Goal: Information Seeking & Learning: Learn about a topic

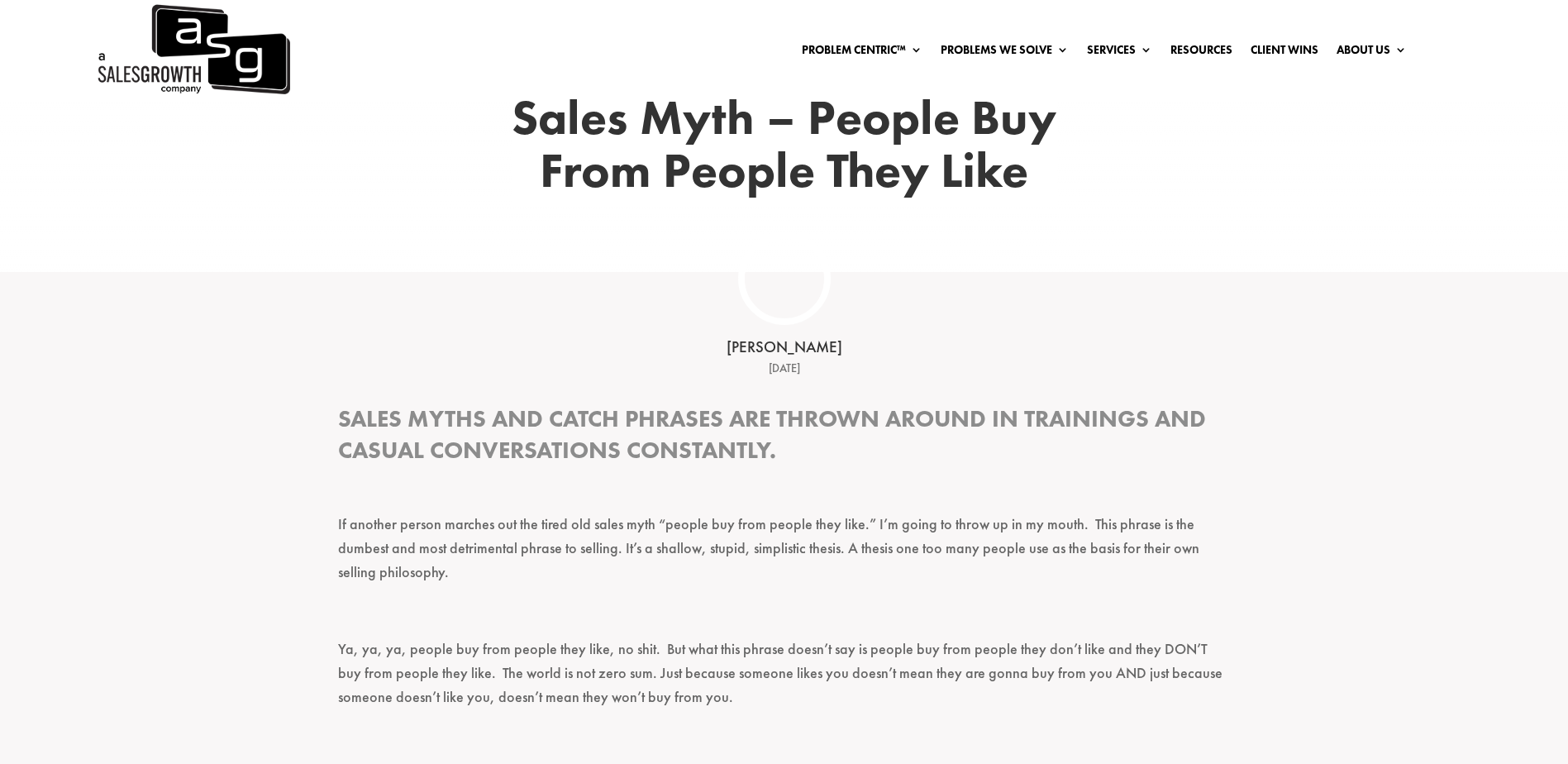
scroll to position [248, 0]
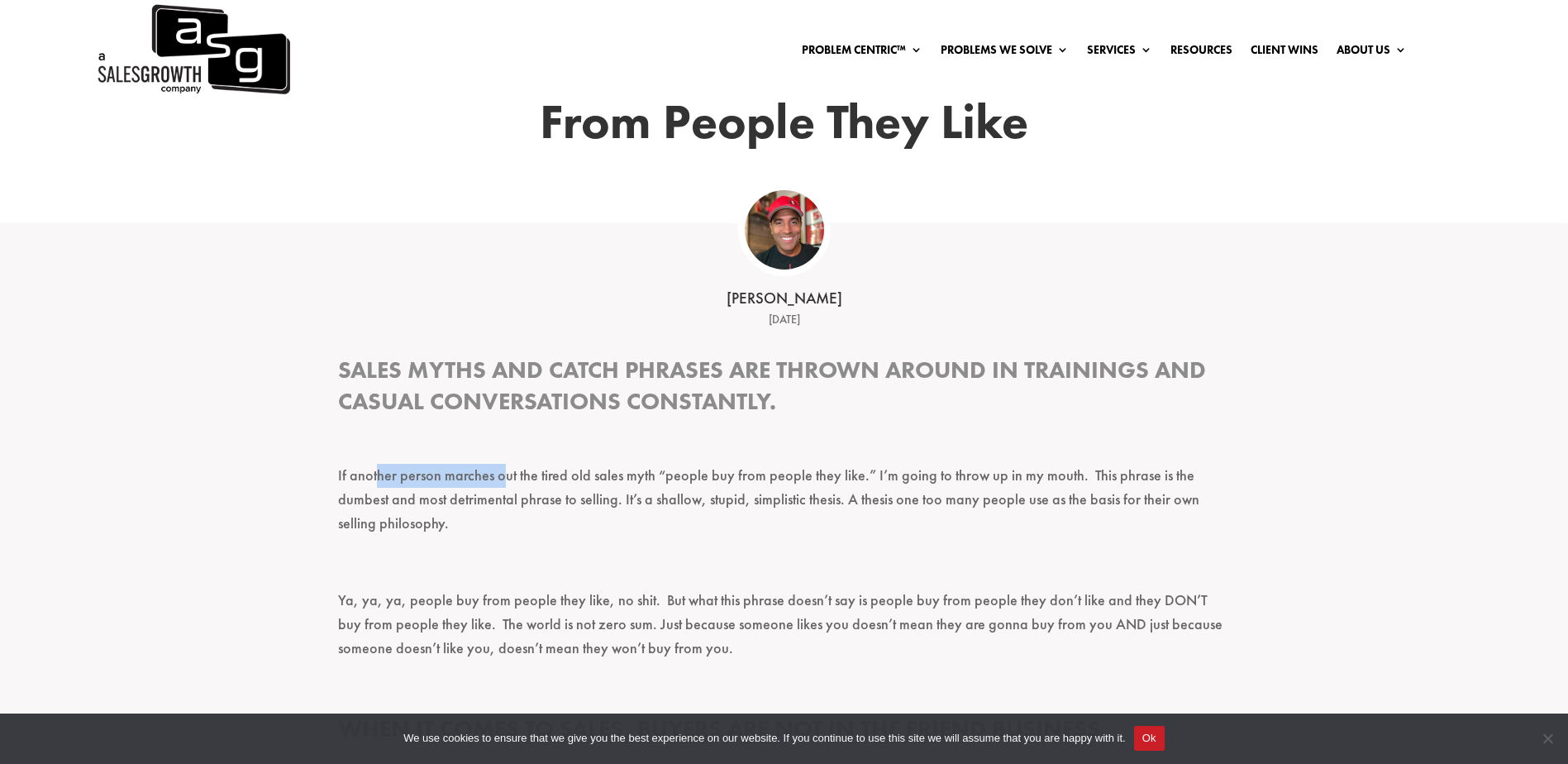
drag, startPoint x: 374, startPoint y: 480, endPoint x: 502, endPoint y: 489, distance: 128.3
click at [502, 489] on p "If another person marches out the tired old sales myth “people buy from people …" at bounding box center [785, 507] width 893 height 86
drag, startPoint x: 502, startPoint y: 489, endPoint x: 668, endPoint y: 491, distance: 166.0
click at [659, 504] on p "If another person marches out the tired old sales myth “people buy from people …" at bounding box center [785, 507] width 893 height 86
drag, startPoint x: 684, startPoint y: 477, endPoint x: 818, endPoint y: 477, distance: 134.0
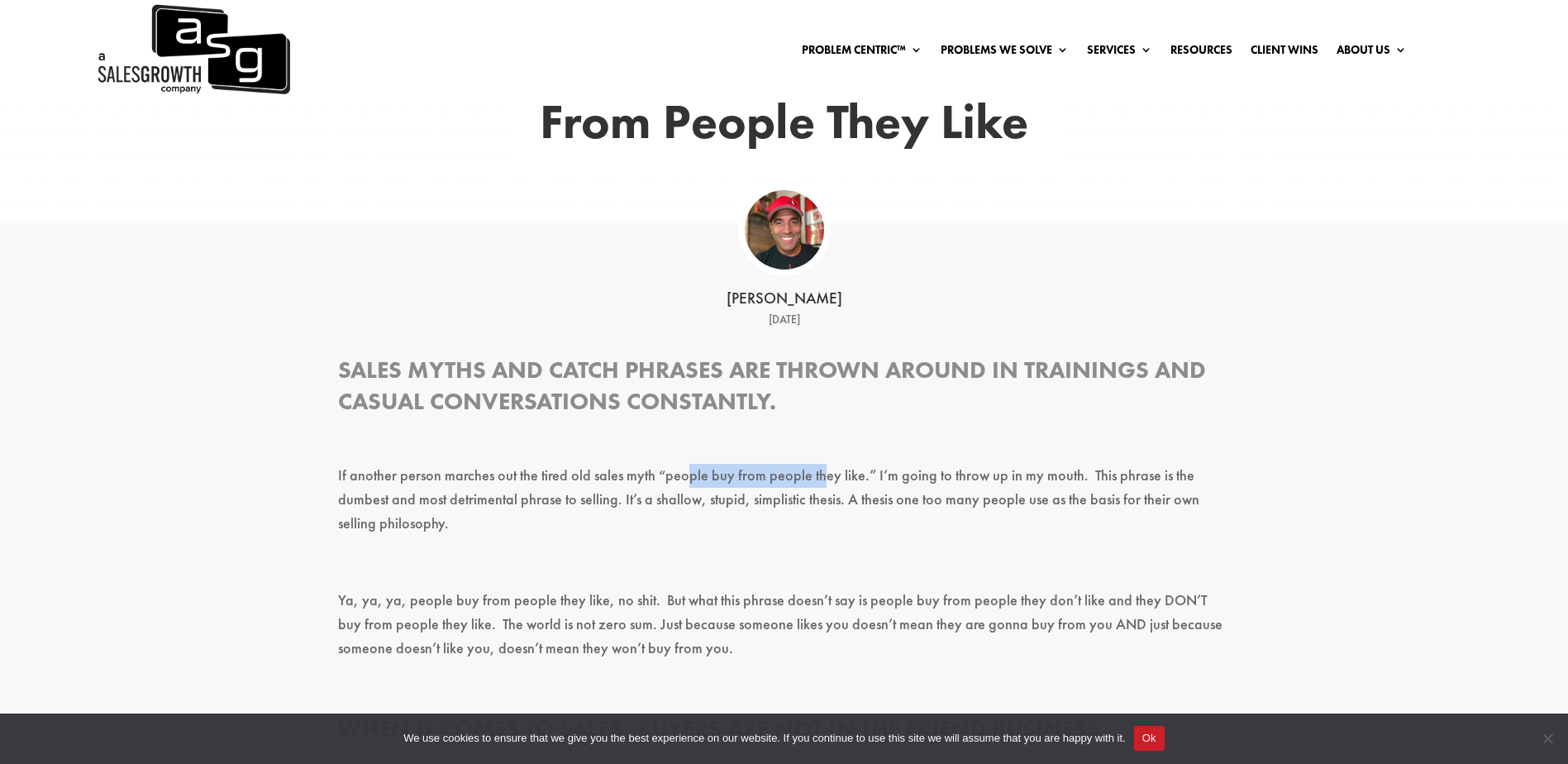
click at [818, 477] on p "If another person marches out the tired old sales myth “people buy from people …" at bounding box center [785, 507] width 893 height 86
drag, startPoint x: 818, startPoint y: 477, endPoint x: 885, endPoint y: 491, distance: 68.4
click at [878, 493] on p "If another person marches out the tired old sales myth “people buy from people …" at bounding box center [785, 507] width 893 height 86
drag, startPoint x: 949, startPoint y: 468, endPoint x: 1020, endPoint y: 474, distance: 71.3
click at [1020, 474] on p "If another person marches out the tired old sales myth “people buy from people …" at bounding box center [785, 507] width 893 height 86
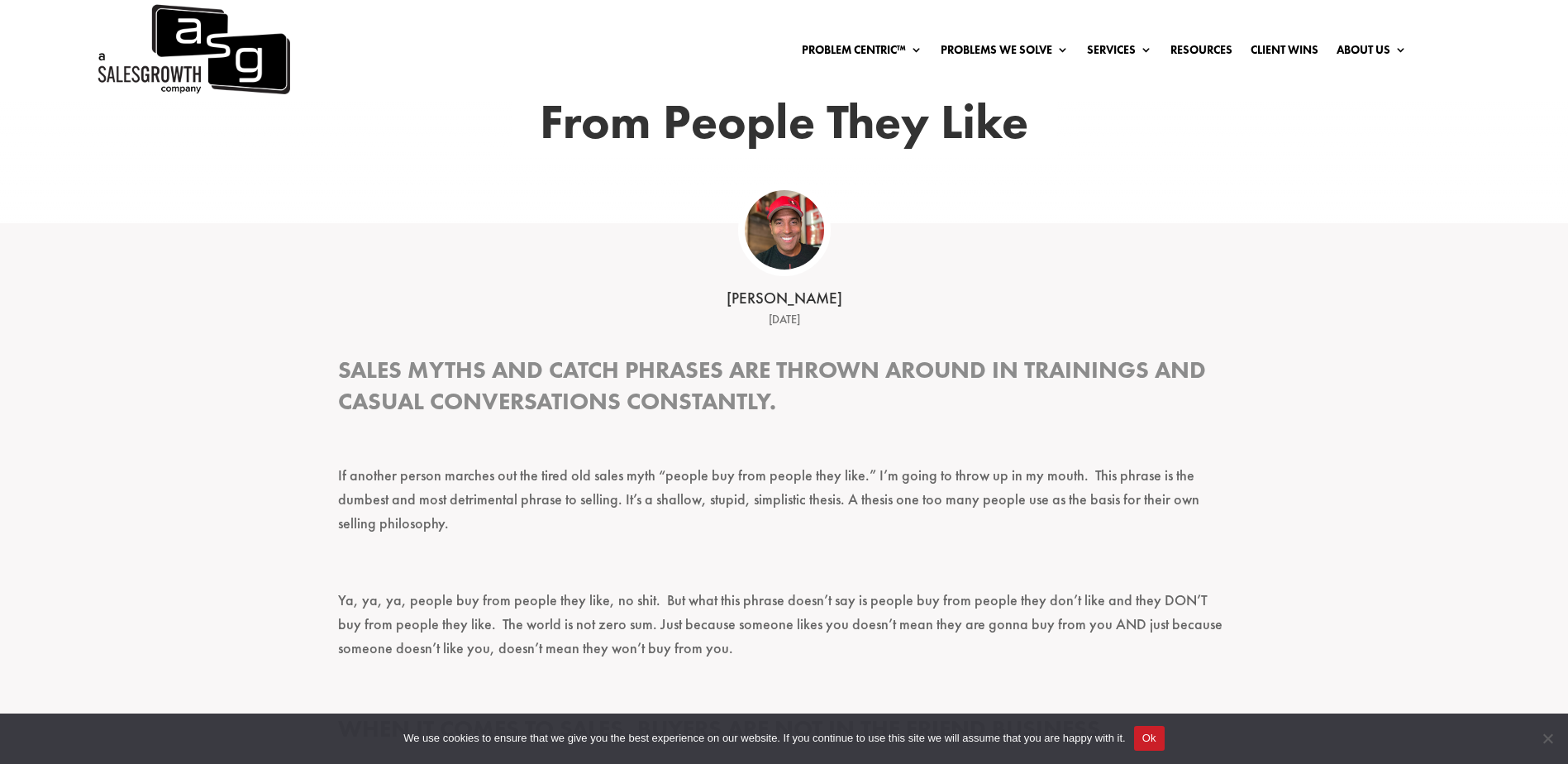
drag, startPoint x: 1020, startPoint y: 474, endPoint x: 1101, endPoint y: 496, distance: 83.9
click at [1101, 496] on p "If another person marches out the tired old sales myth “people buy from people …" at bounding box center [785, 507] width 893 height 86
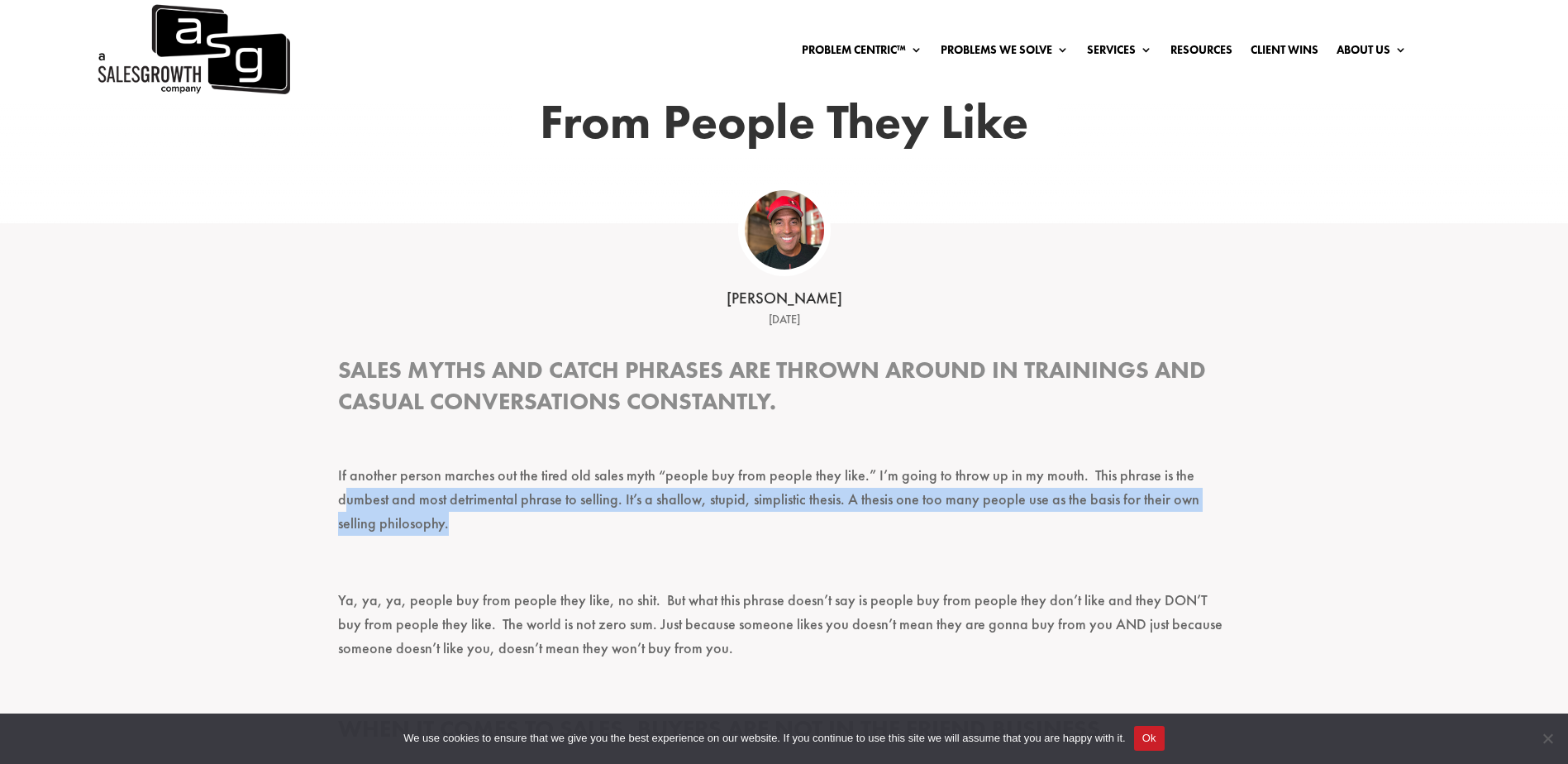
drag, startPoint x: 348, startPoint y: 495, endPoint x: 465, endPoint y: 515, distance: 118.7
click at [465, 515] on p "If another person marches out the tired old sales myth “people buy from people …" at bounding box center [785, 507] width 893 height 86
drag, startPoint x: 465, startPoint y: 515, endPoint x: 501, endPoint y: 534, distance: 40.7
click at [502, 534] on p "If another person marches out the tired old sales myth “people buy from people …" at bounding box center [785, 507] width 893 height 86
click at [612, 498] on p "If another person marches out the tired old sales myth “people buy from people …" at bounding box center [785, 507] width 893 height 86
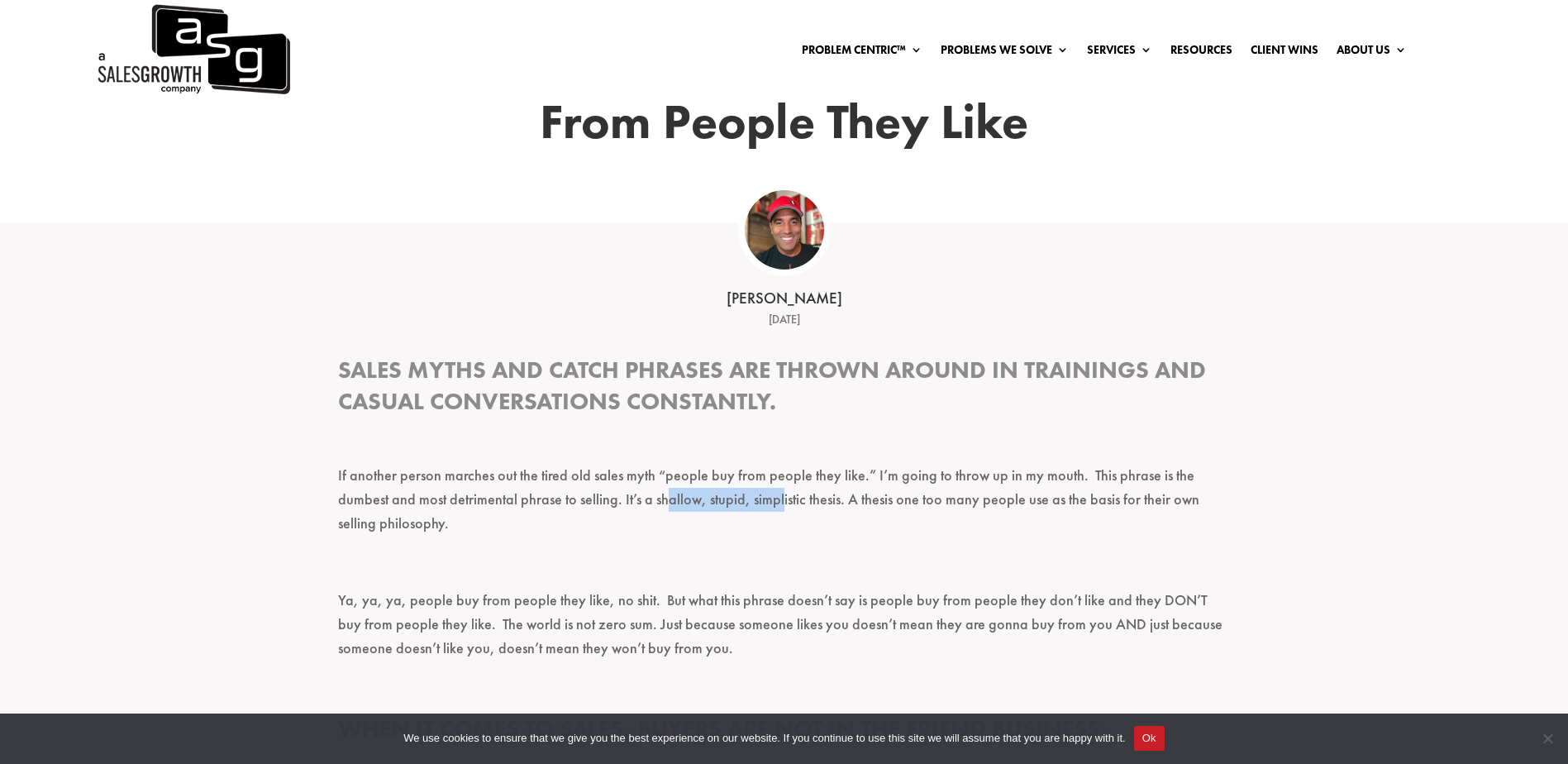
drag, startPoint x: 668, startPoint y: 504, endPoint x: 823, endPoint y: 504, distance: 155.0
click at [823, 504] on p "If another person marches out the tired old sales myth “people buy from people …" at bounding box center [785, 507] width 893 height 86
drag, startPoint x: 823, startPoint y: 504, endPoint x: 926, endPoint y: 515, distance: 103.6
click at [926, 515] on p "If another person marches out the tired old sales myth “people buy from people …" at bounding box center [785, 507] width 893 height 86
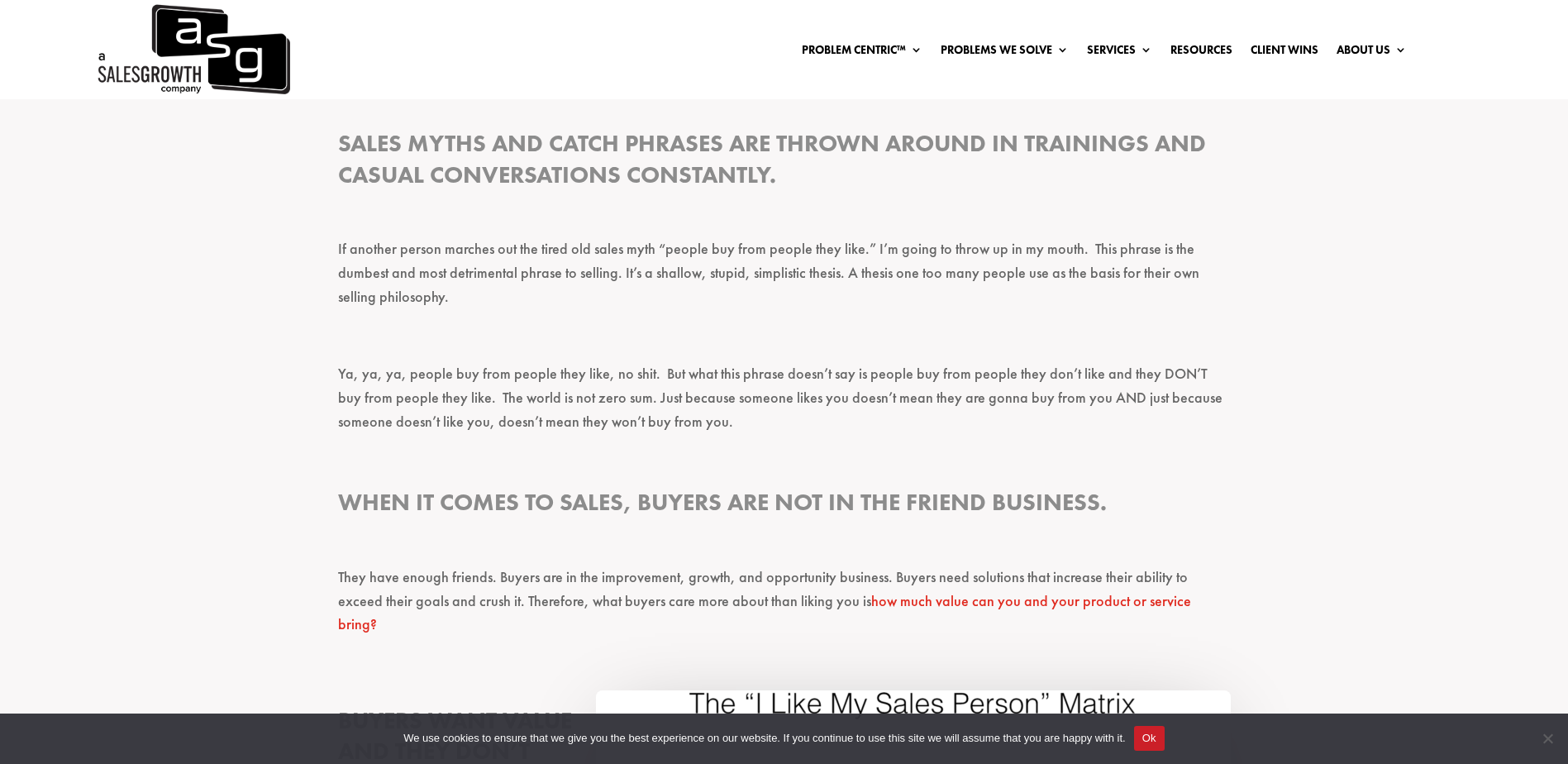
scroll to position [496, 0]
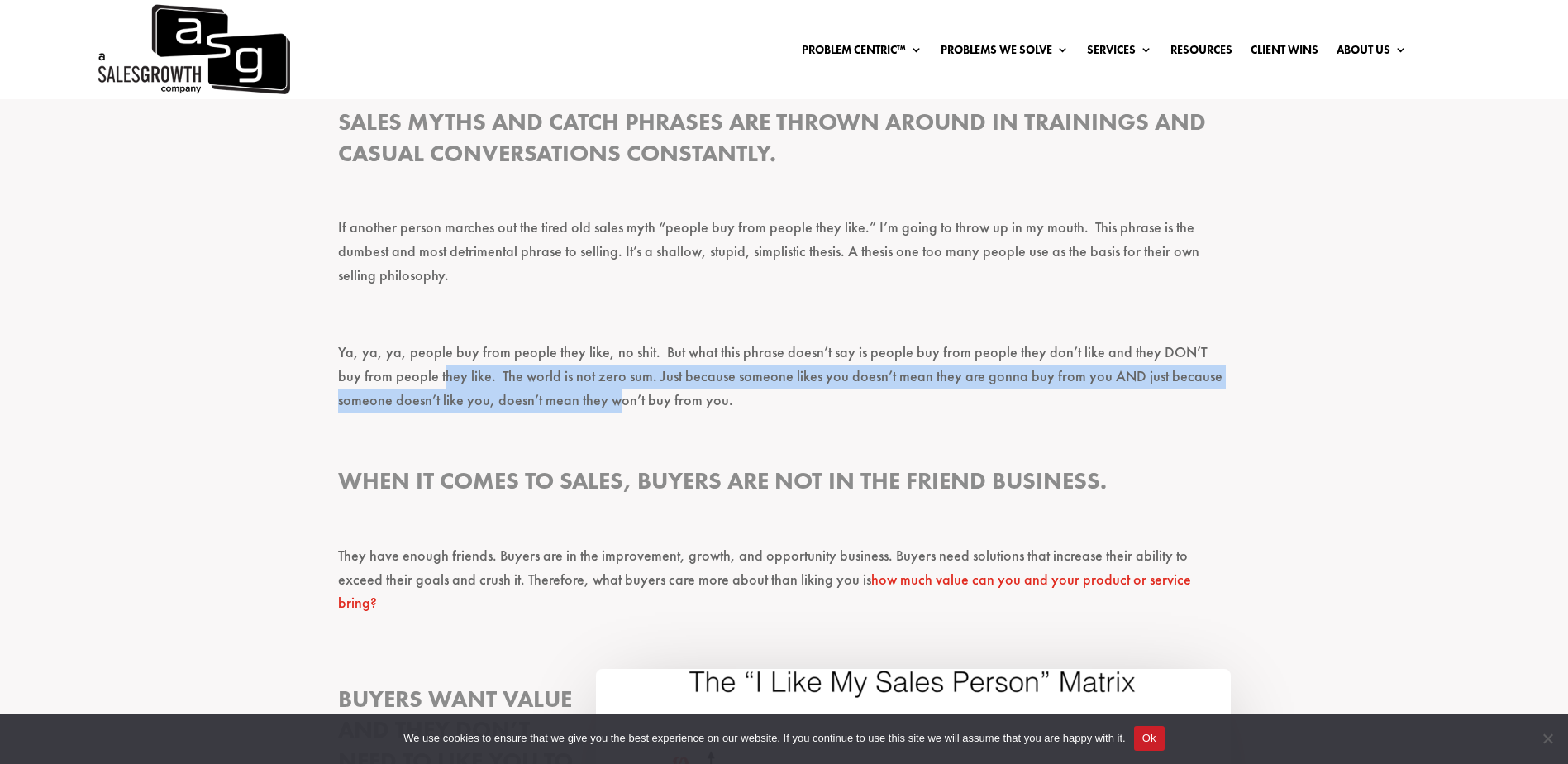
drag, startPoint x: 425, startPoint y: 379, endPoint x: 690, endPoint y: 417, distance: 267.7
click at [690, 417] on p "Ya, ya, ya, people buy from people they like, no shit. But what this phrase doe…" at bounding box center [785, 383] width 893 height 86
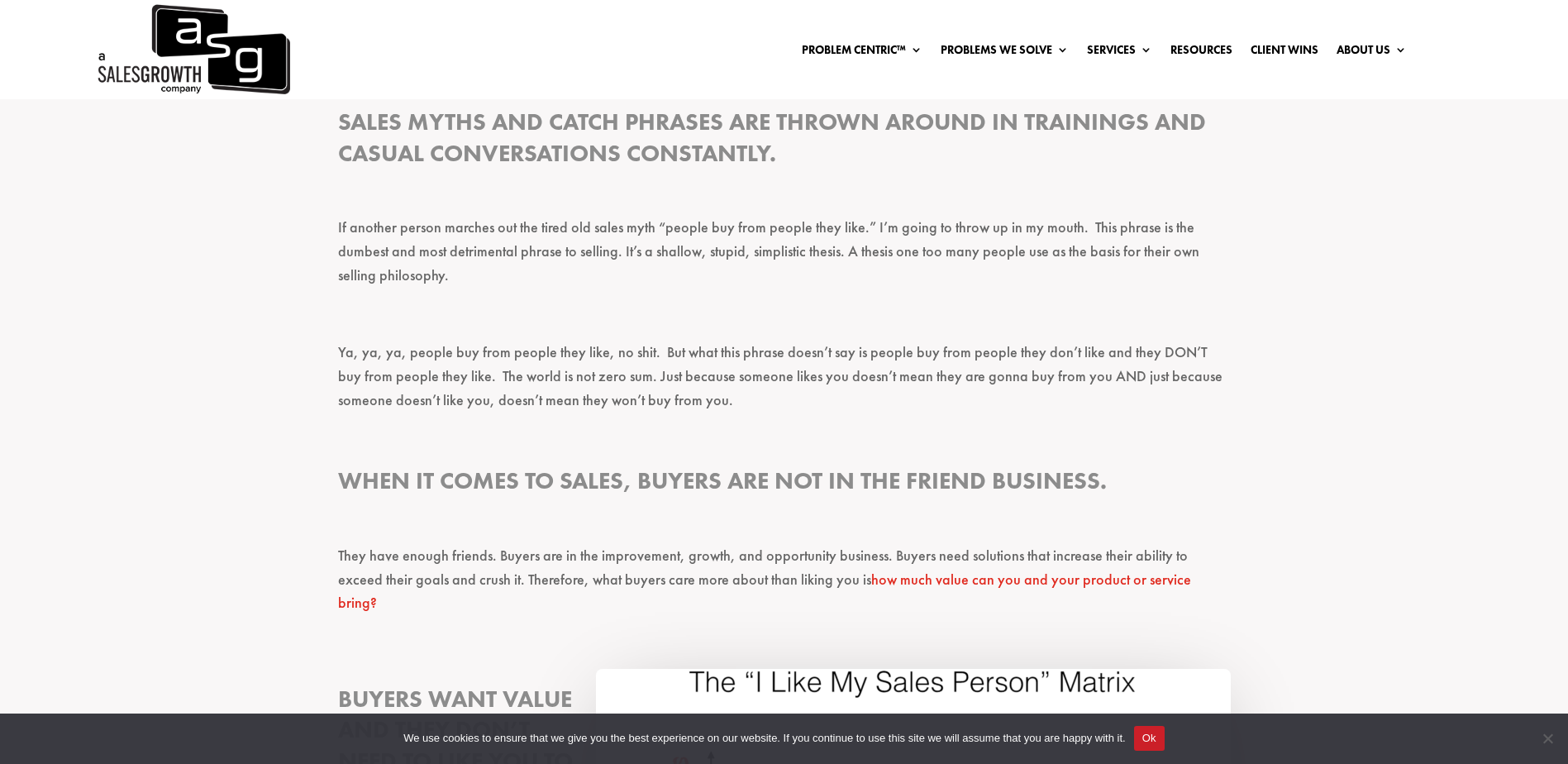
click at [708, 578] on p "They have enough friends. Buyers are in the improvement, growth, and opportunit…" at bounding box center [785, 587] width 893 height 86
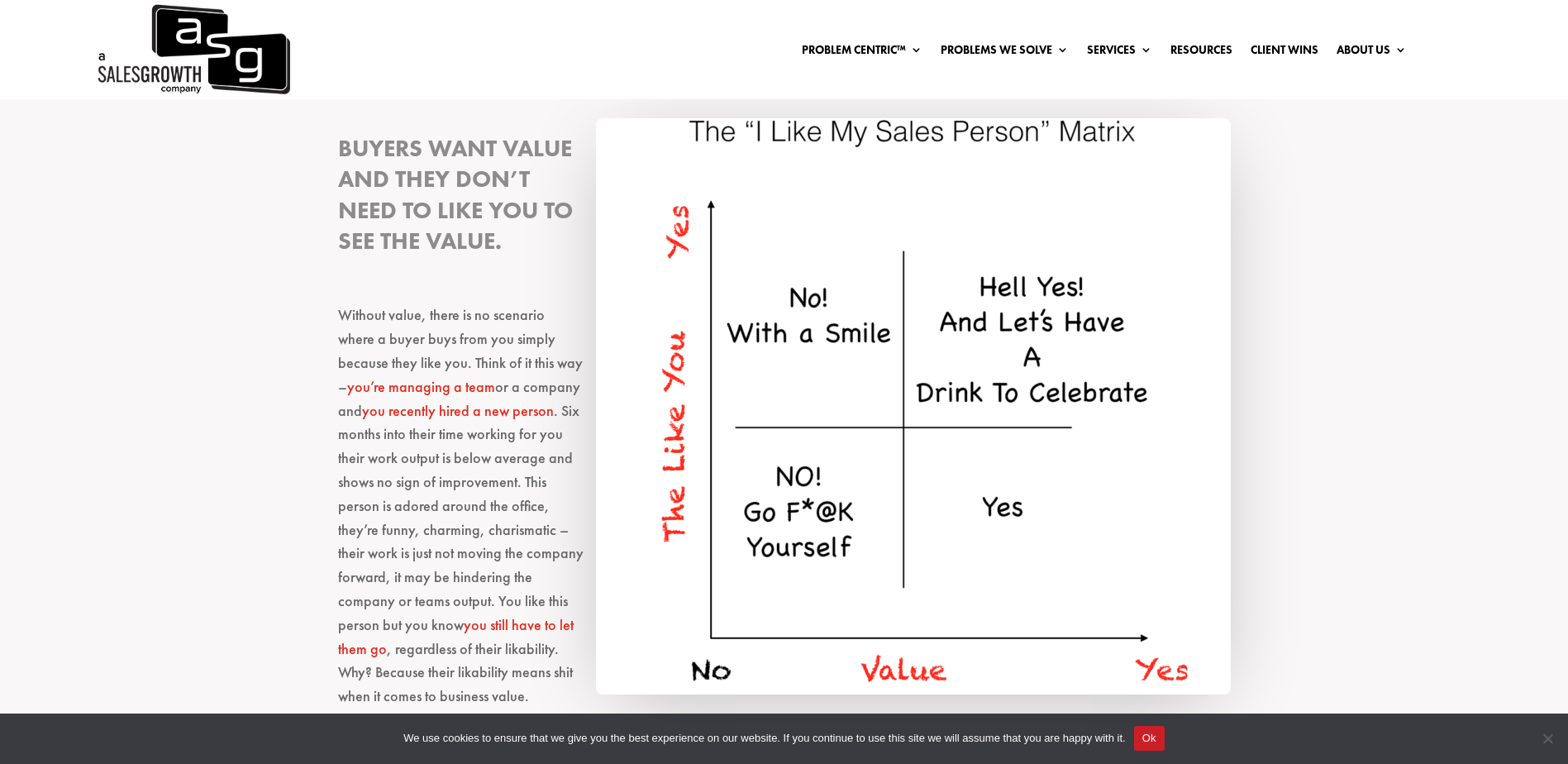
scroll to position [1075, 0]
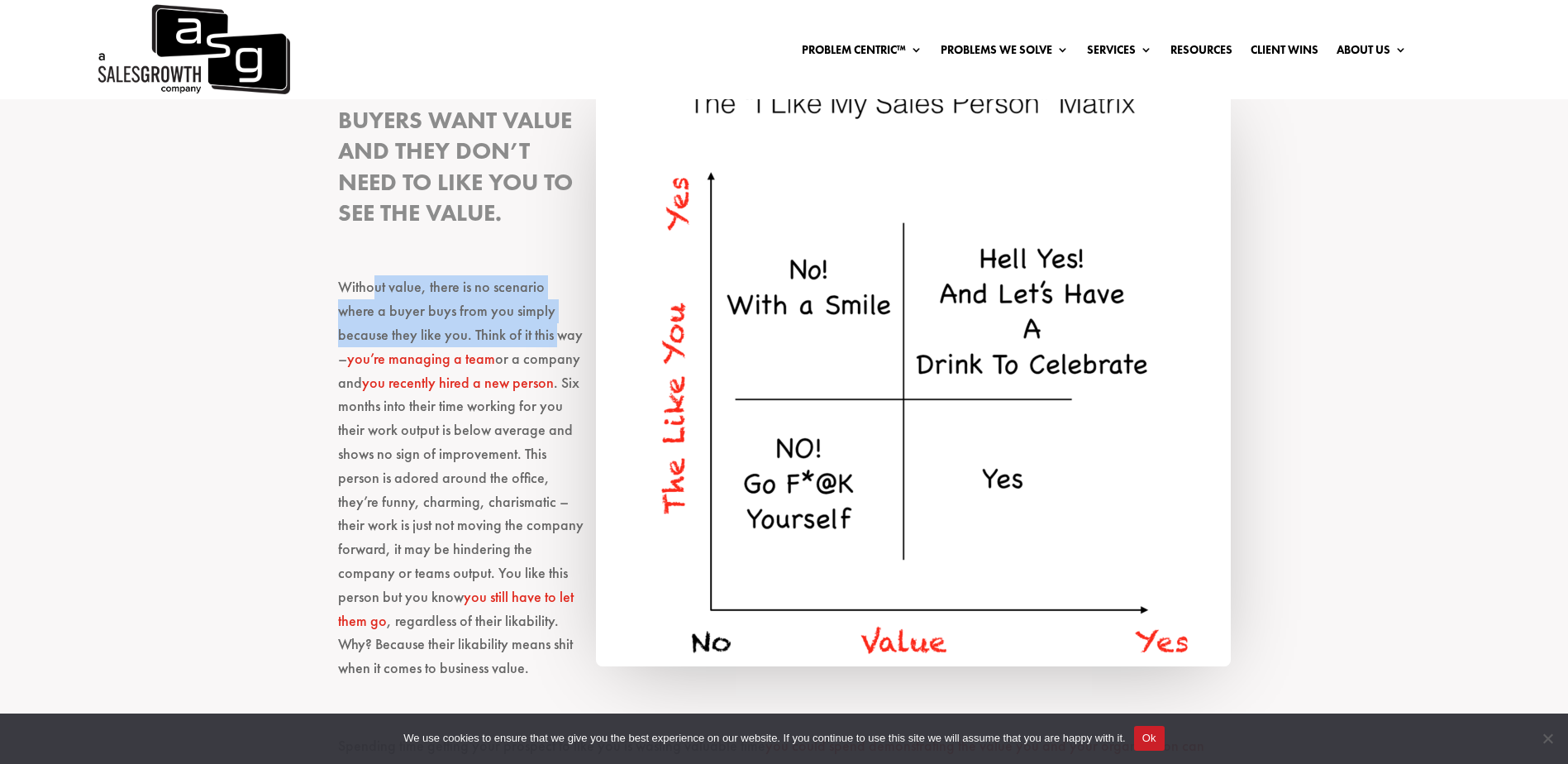
drag, startPoint x: 385, startPoint y: 278, endPoint x: 511, endPoint y: 308, distance: 129.5
click at [511, 308] on p "Without value, there is no scenario where a buyer buys from you simply because …" at bounding box center [785, 485] width 893 height 420
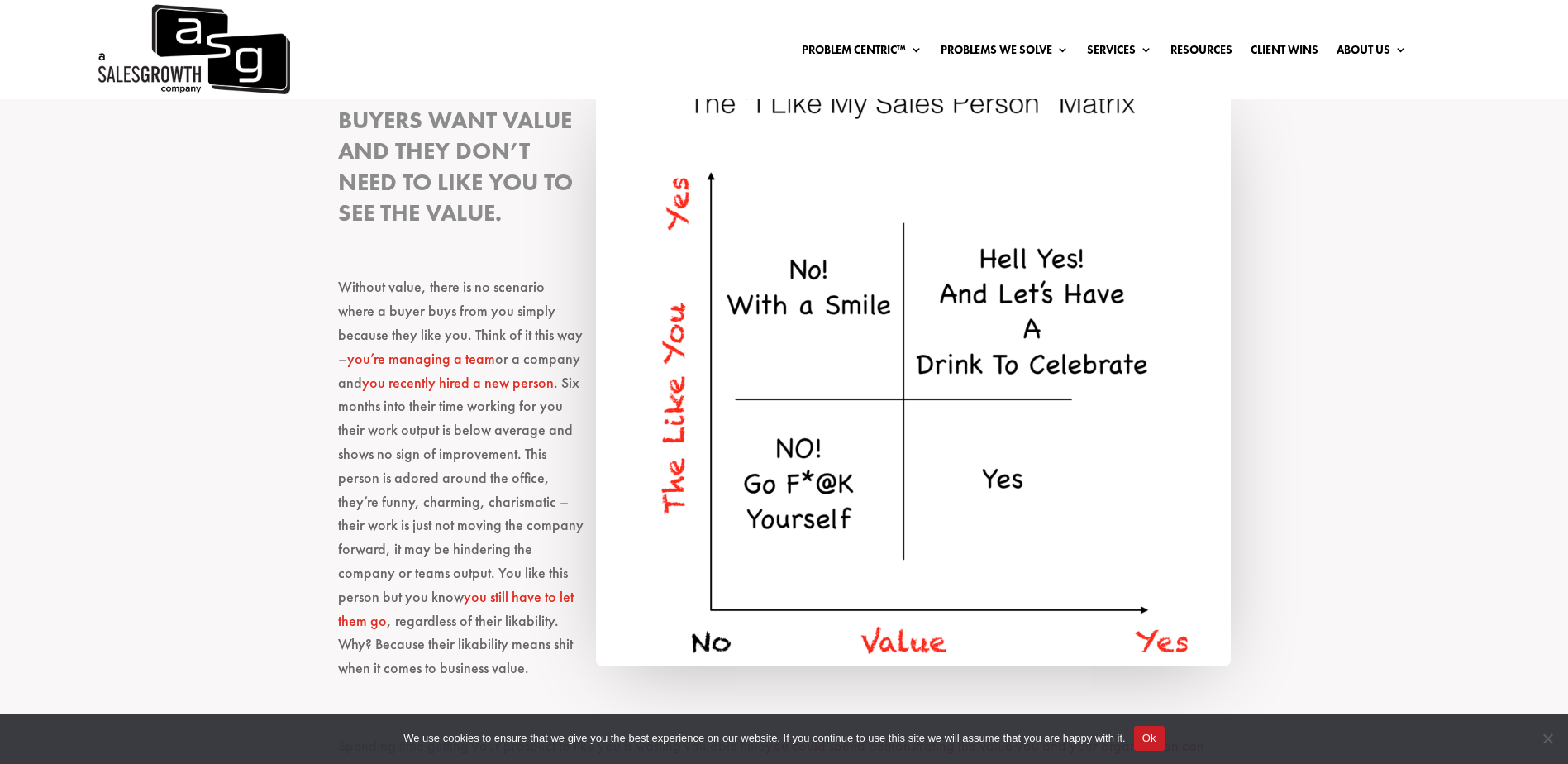
drag, startPoint x: 511, startPoint y: 308, endPoint x: 478, endPoint y: 456, distance: 151.6
click at [478, 449] on p "Without value, there is no scenario where a buyer buys from you simply because …" at bounding box center [785, 485] width 893 height 420
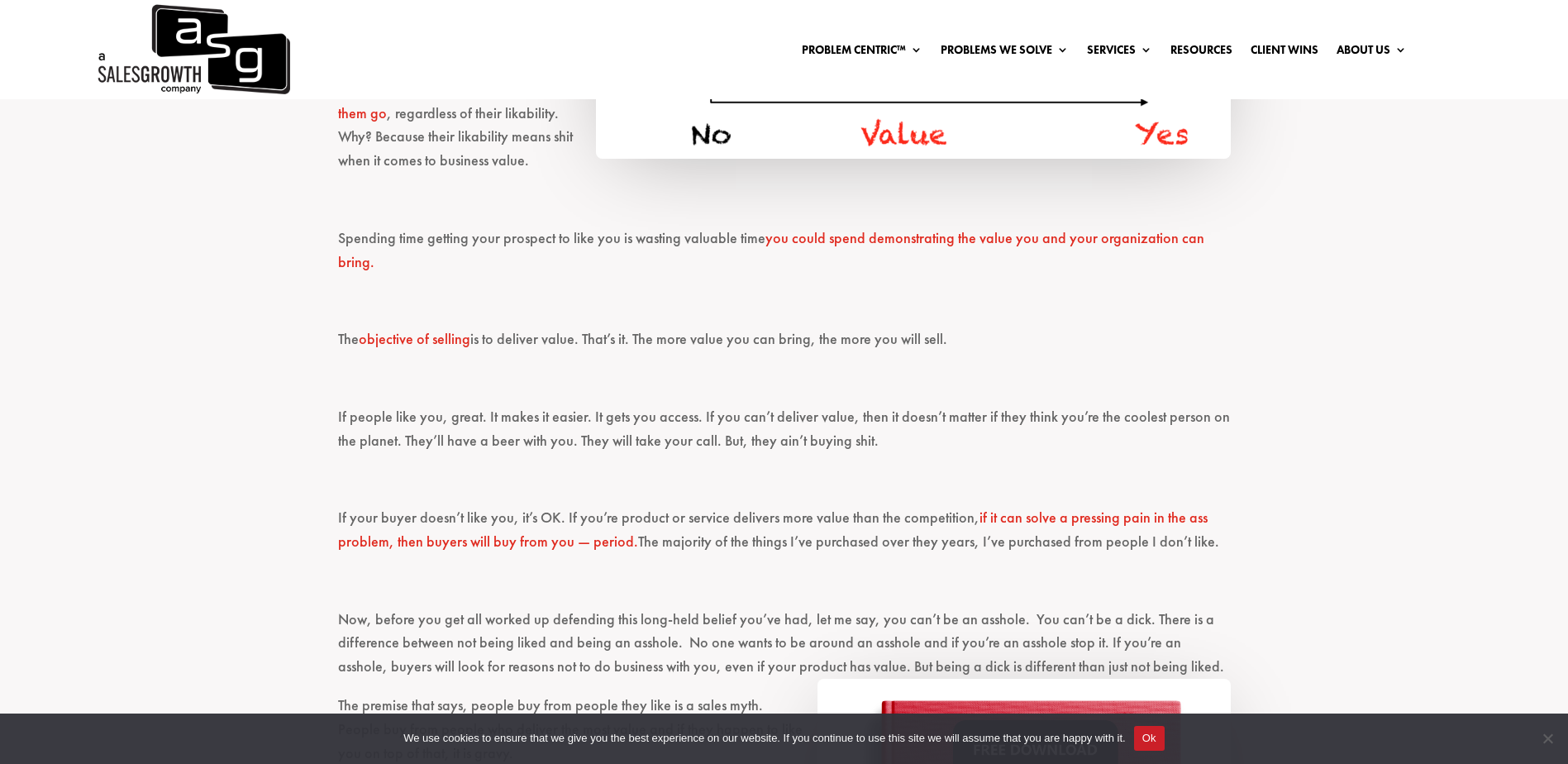
scroll to position [1489, 0]
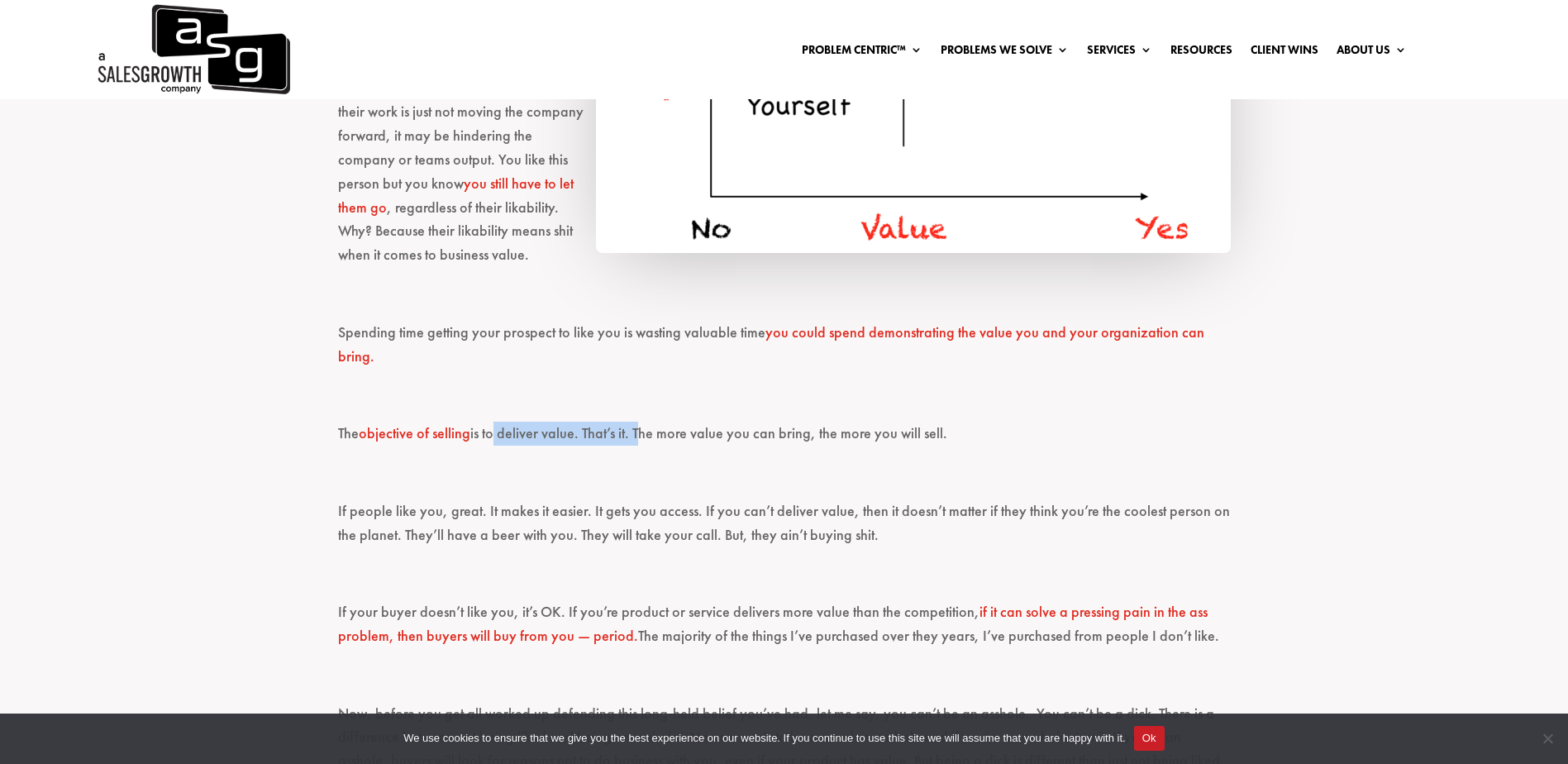
drag, startPoint x: 491, startPoint y: 383, endPoint x: 639, endPoint y: 395, distance: 148.5
click at [639, 422] on p "The objective of selling is to deliver value. That’s it. The more value you can…" at bounding box center [785, 441] width 893 height 39
drag, startPoint x: 639, startPoint y: 395, endPoint x: 690, endPoint y: 410, distance: 53.2
click at [692, 422] on p "The objective of selling is to deliver value. That’s it. The more value you can…" at bounding box center [785, 441] width 893 height 39
drag, startPoint x: 546, startPoint y: 386, endPoint x: 705, endPoint y: 388, distance: 159.0
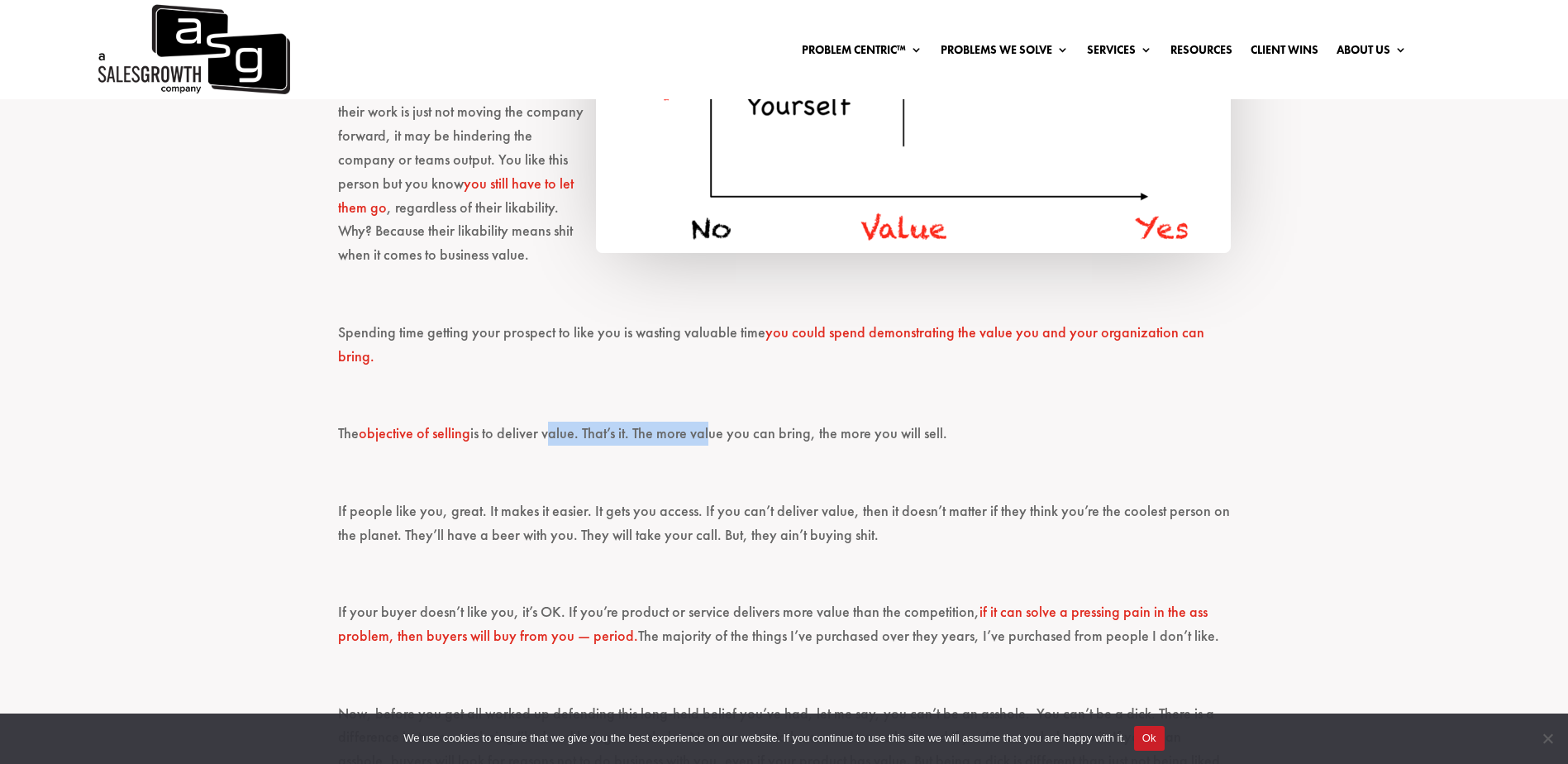
click at [705, 422] on p "The objective of selling is to deliver value. That’s it. The more value you can…" at bounding box center [785, 441] width 893 height 39
drag, startPoint x: 705, startPoint y: 388, endPoint x: 756, endPoint y: 399, distance: 52.2
click at [756, 422] on p "The objective of selling is to deliver value. That’s it. The more value you can…" at bounding box center [785, 441] width 893 height 39
drag, startPoint x: 734, startPoint y: 382, endPoint x: 848, endPoint y: 385, distance: 114.0
click at [848, 422] on p "The objective of selling is to deliver value. That’s it. The more value you can…" at bounding box center [785, 441] width 893 height 39
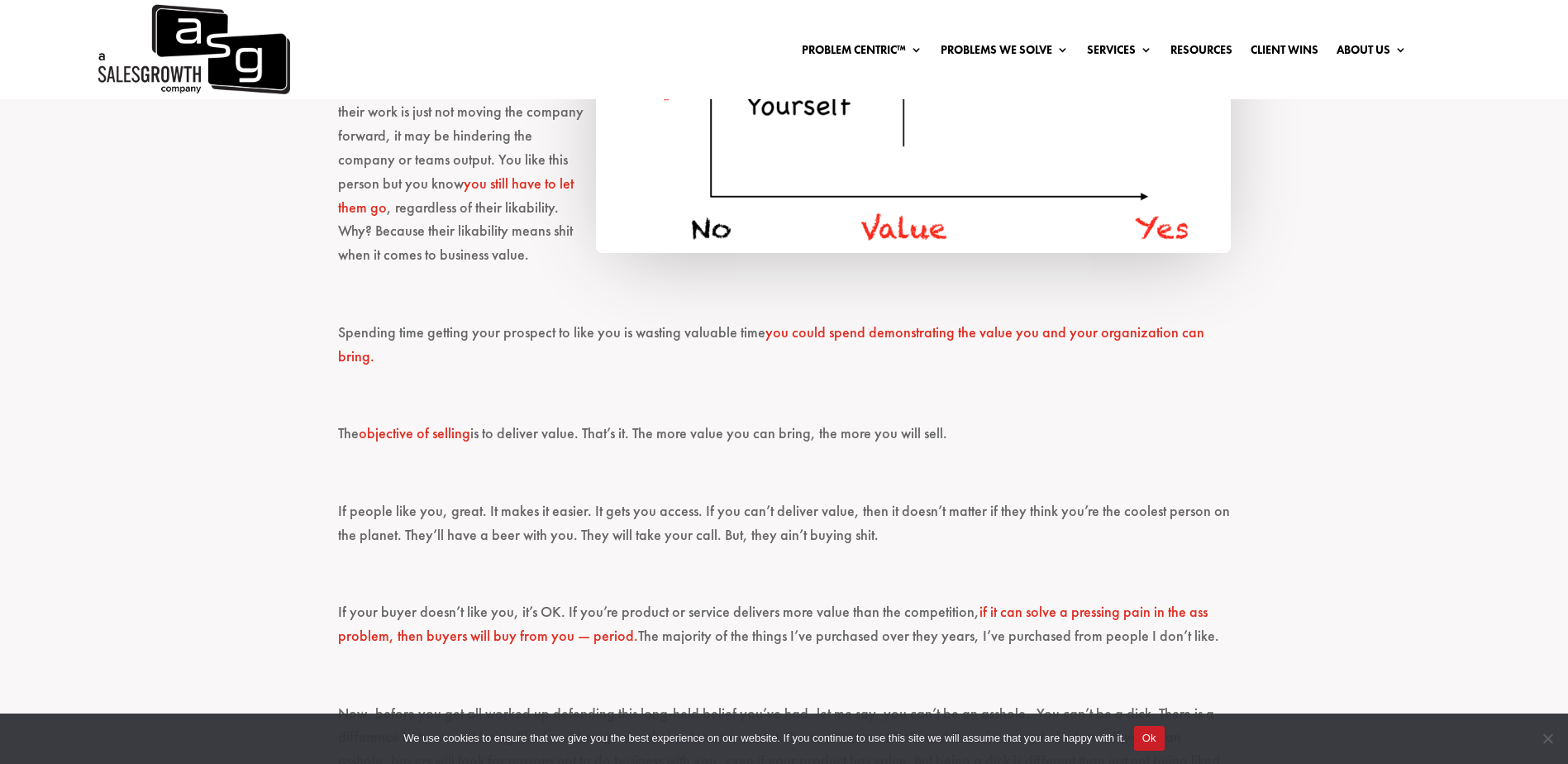
drag, startPoint x: 848, startPoint y: 385, endPoint x: 902, endPoint y: 406, distance: 57.9
click at [902, 422] on p "The objective of selling is to deliver value. That’s it. The more value you can…" at bounding box center [785, 441] width 893 height 39
drag, startPoint x: 919, startPoint y: 388, endPoint x: 309, endPoint y: 394, distance: 610.0
click at [309, 394] on div "Sales myths and catch phrases are thrown around in trainings and casual convers…" at bounding box center [784, 269] width 1568 height 2354
drag, startPoint x: 309, startPoint y: 394, endPoint x: 323, endPoint y: 437, distance: 45.2
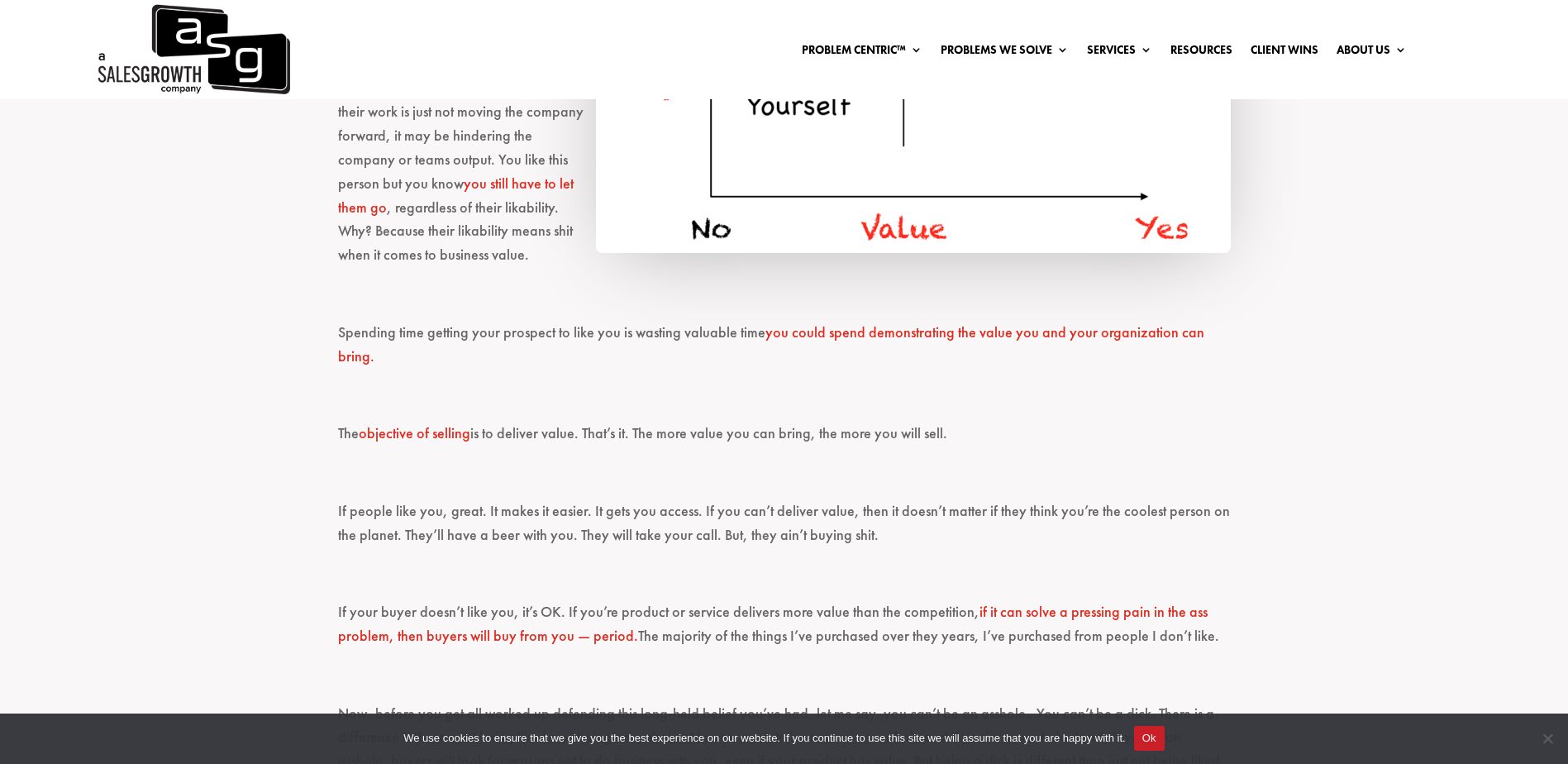
click at [323, 436] on div "Sales myths and catch phrases are thrown around in trainings and casual convers…" at bounding box center [784, 269] width 1568 height 2354
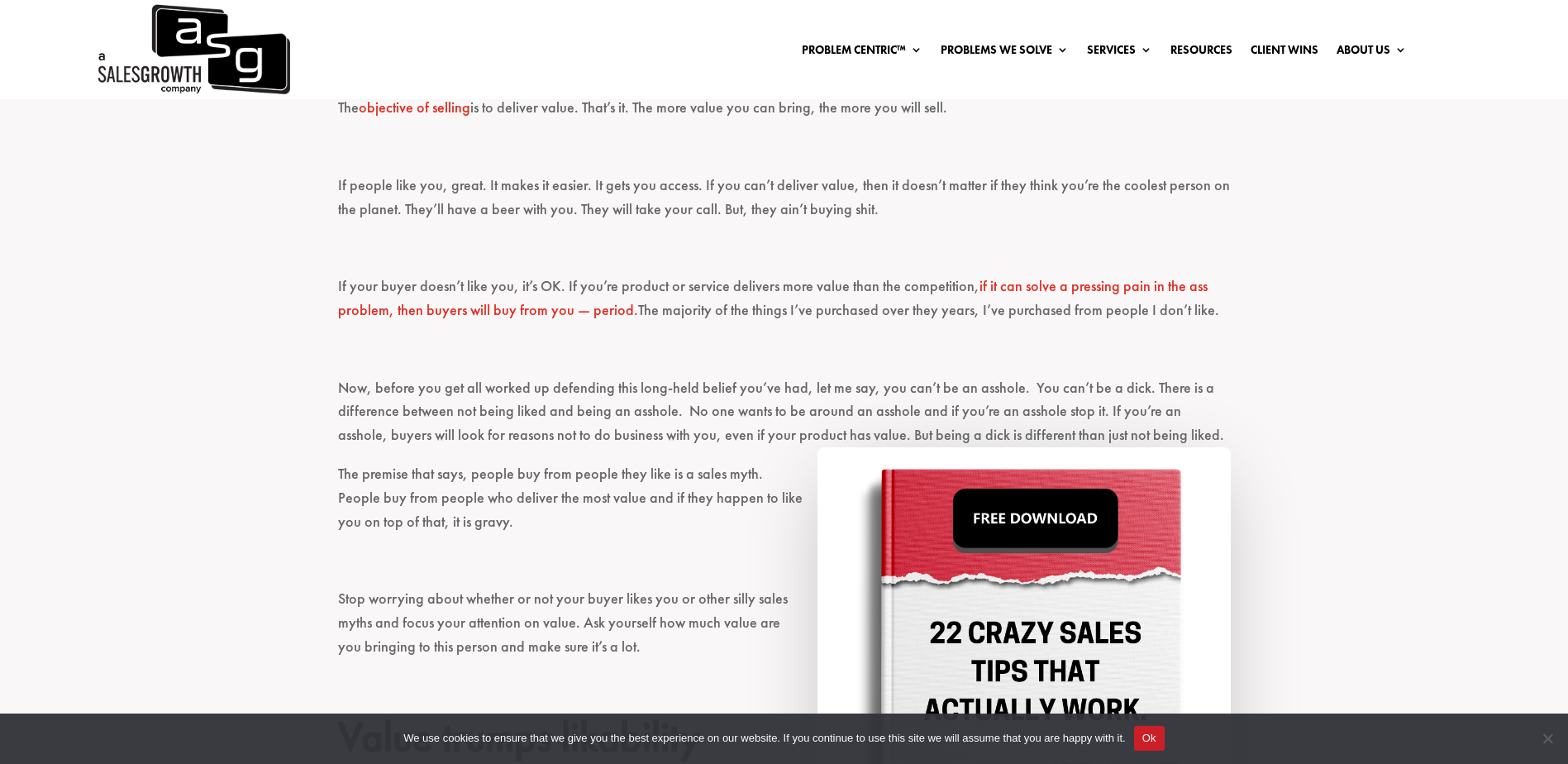
scroll to position [1819, 0]
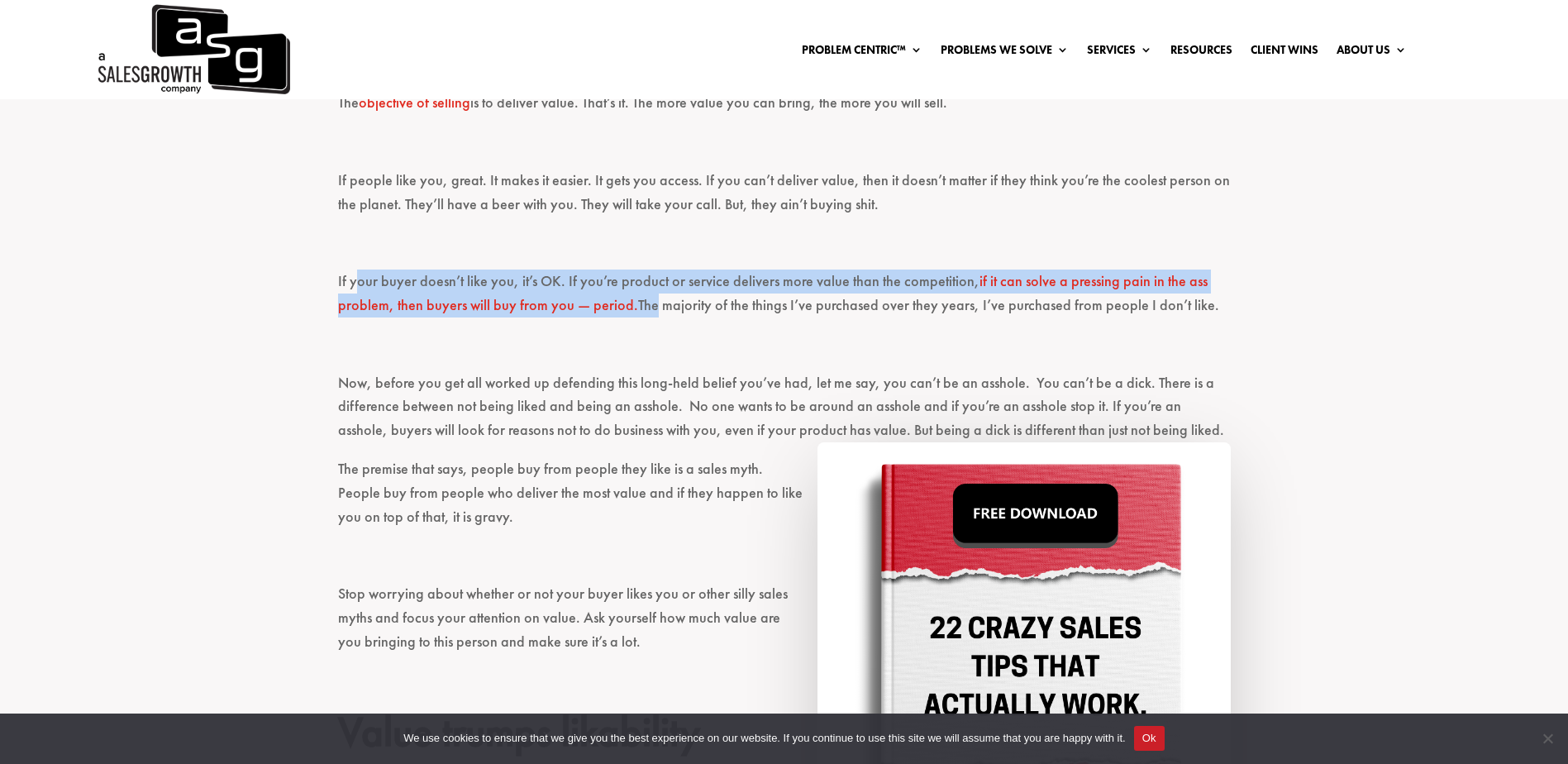
drag, startPoint x: 368, startPoint y: 230, endPoint x: 646, endPoint y: 259, distance: 279.5
click at [646, 270] on p "If your buyer doesn’t like you, it’s OK. If you’re product or service delivers …" at bounding box center [785, 301] width 893 height 63
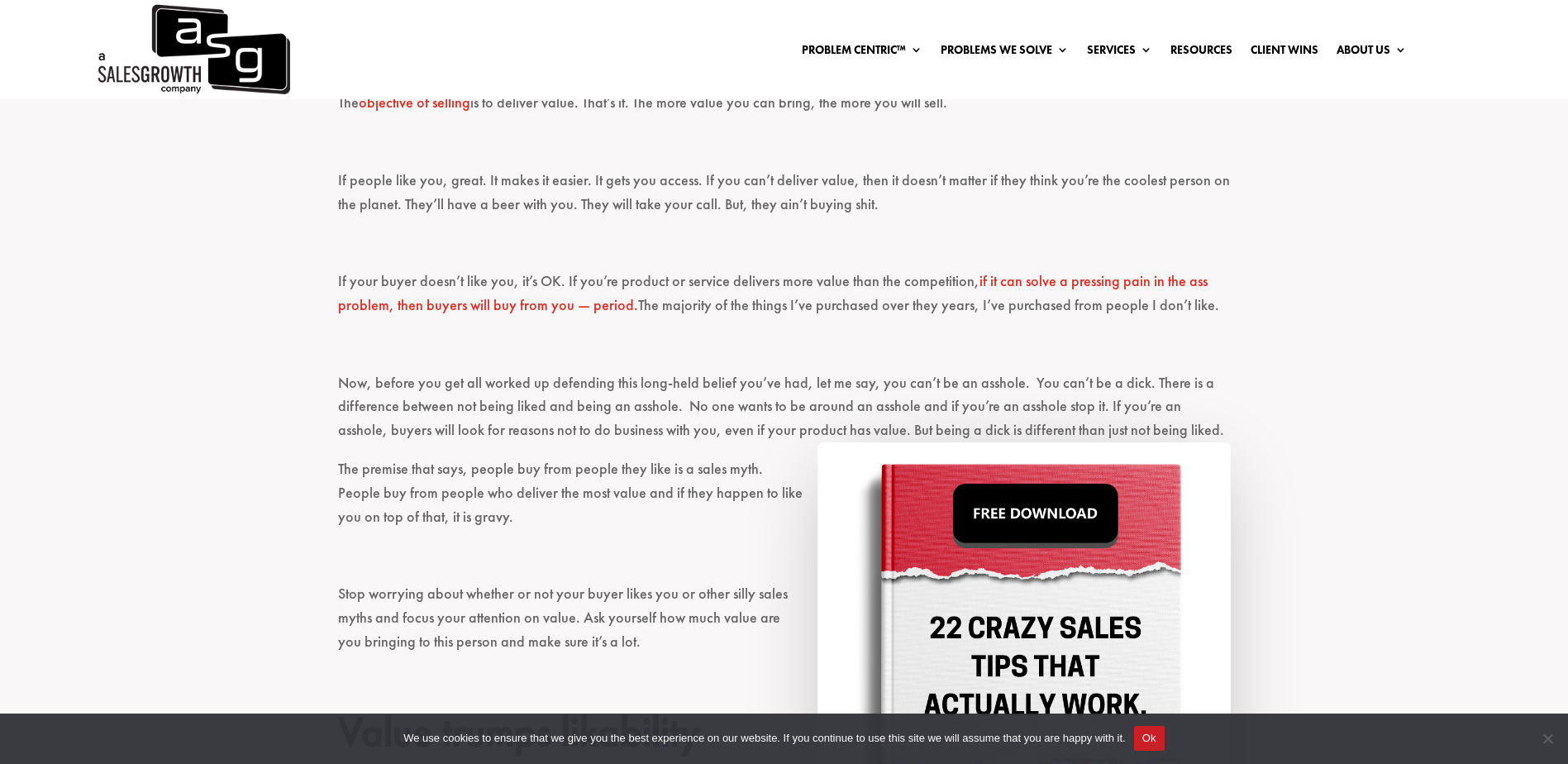
drag, startPoint x: 646, startPoint y: 259, endPoint x: 708, endPoint y: 337, distance: 99.6
click at [709, 371] on p "Now, before you get all worked up defending this long-held belief you’ve had, l…" at bounding box center [785, 415] width 893 height 86
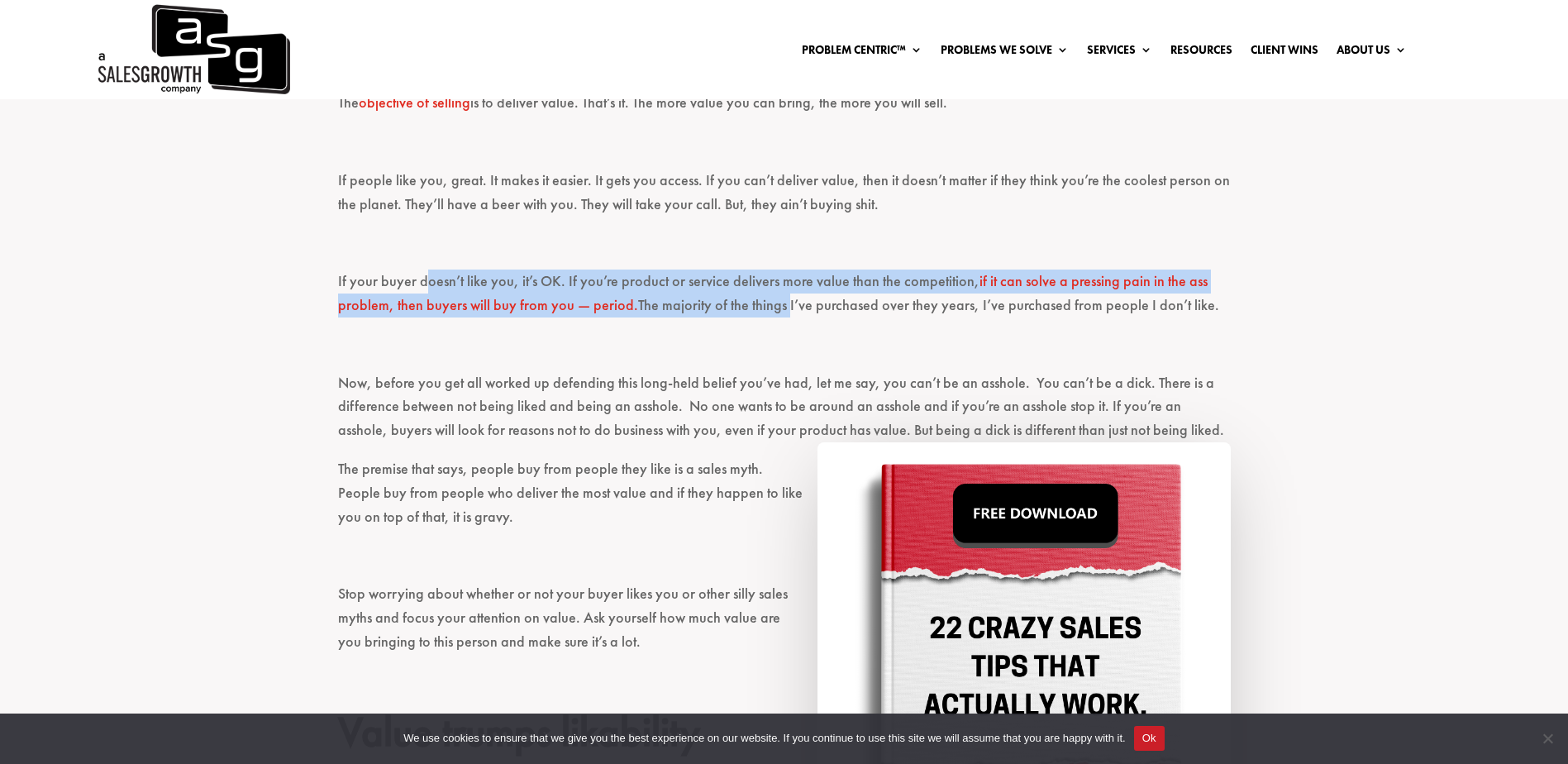
drag, startPoint x: 491, startPoint y: 247, endPoint x: 778, endPoint y: 272, distance: 288.1
click at [778, 272] on p "If your buyer doesn’t like you, it’s OK. If you’re product or service delivers …" at bounding box center [785, 301] width 893 height 63
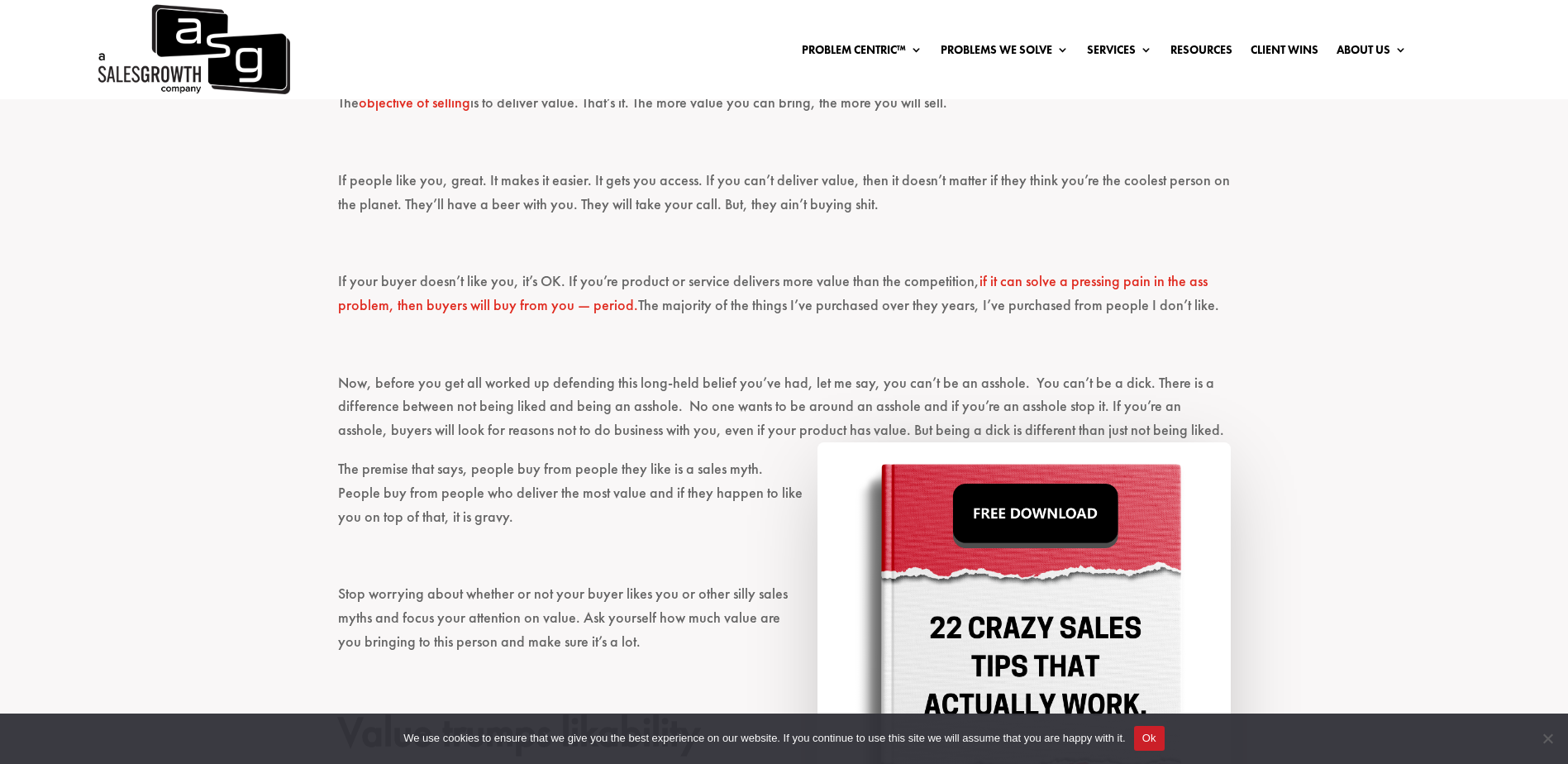
drag, startPoint x: 778, startPoint y: 272, endPoint x: 694, endPoint y: 327, distance: 100.4
click at [730, 371] on p "Now, before you get all worked up defending this long-held belief you’ve had, l…" at bounding box center [785, 415] width 893 height 86
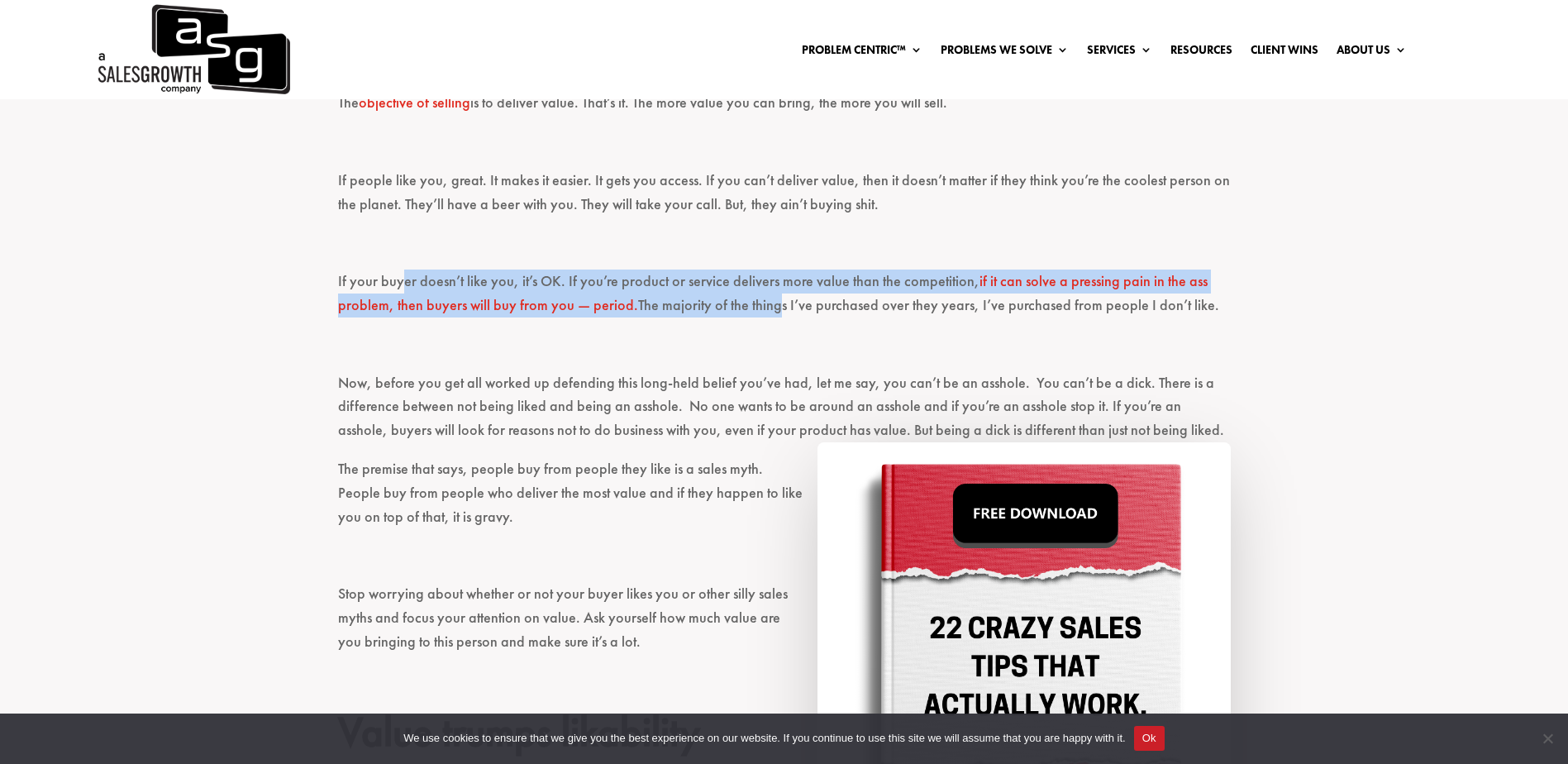
drag, startPoint x: 401, startPoint y: 232, endPoint x: 766, endPoint y: 262, distance: 366.2
click at [766, 270] on p "If your buyer doesn’t like you, it’s OK. If you’re product or service delivers …" at bounding box center [785, 301] width 893 height 63
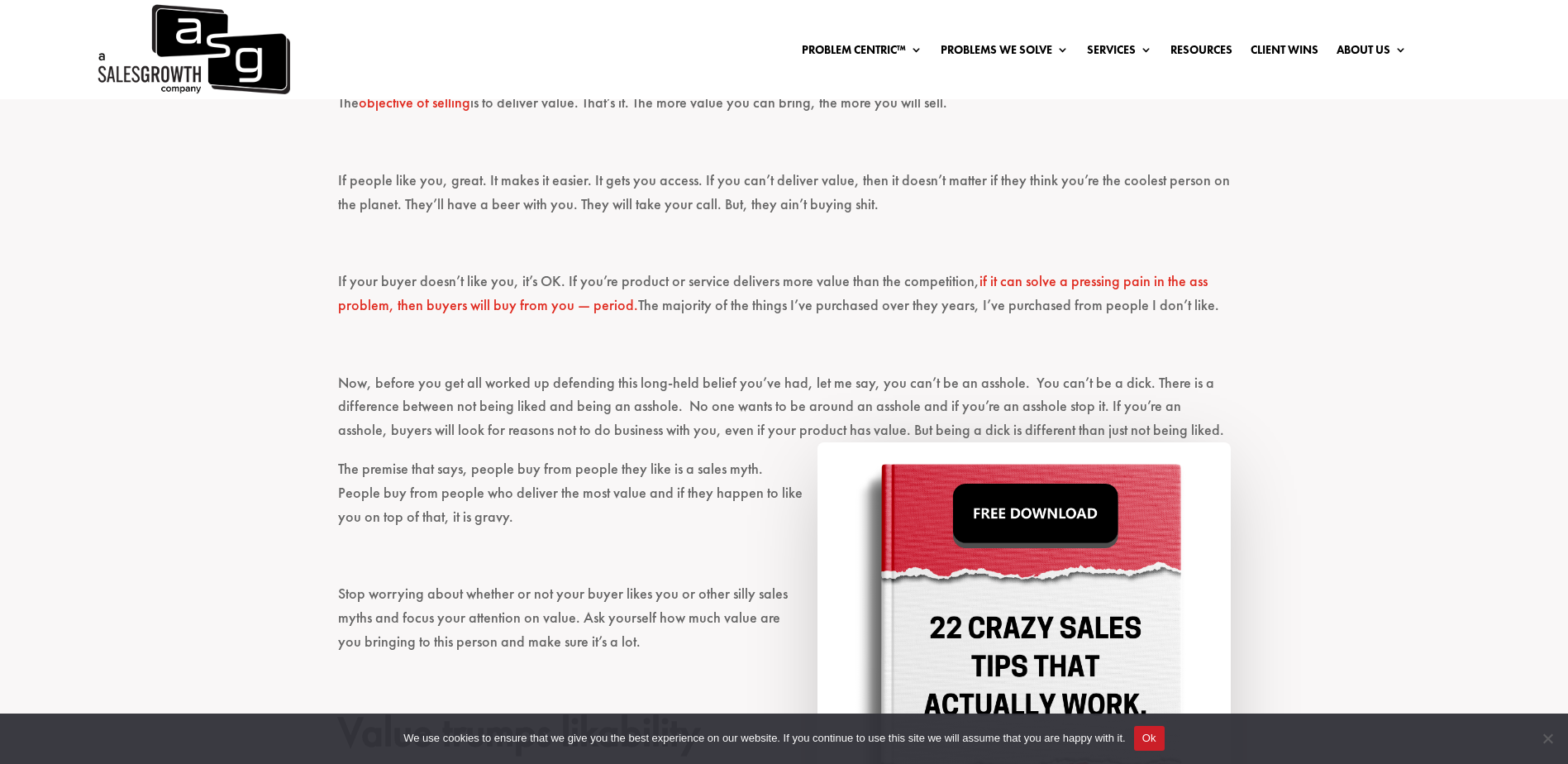
drag, startPoint x: 766, startPoint y: 262, endPoint x: 715, endPoint y: 284, distance: 55.5
click at [754, 332] on p at bounding box center [785, 351] width 893 height 39
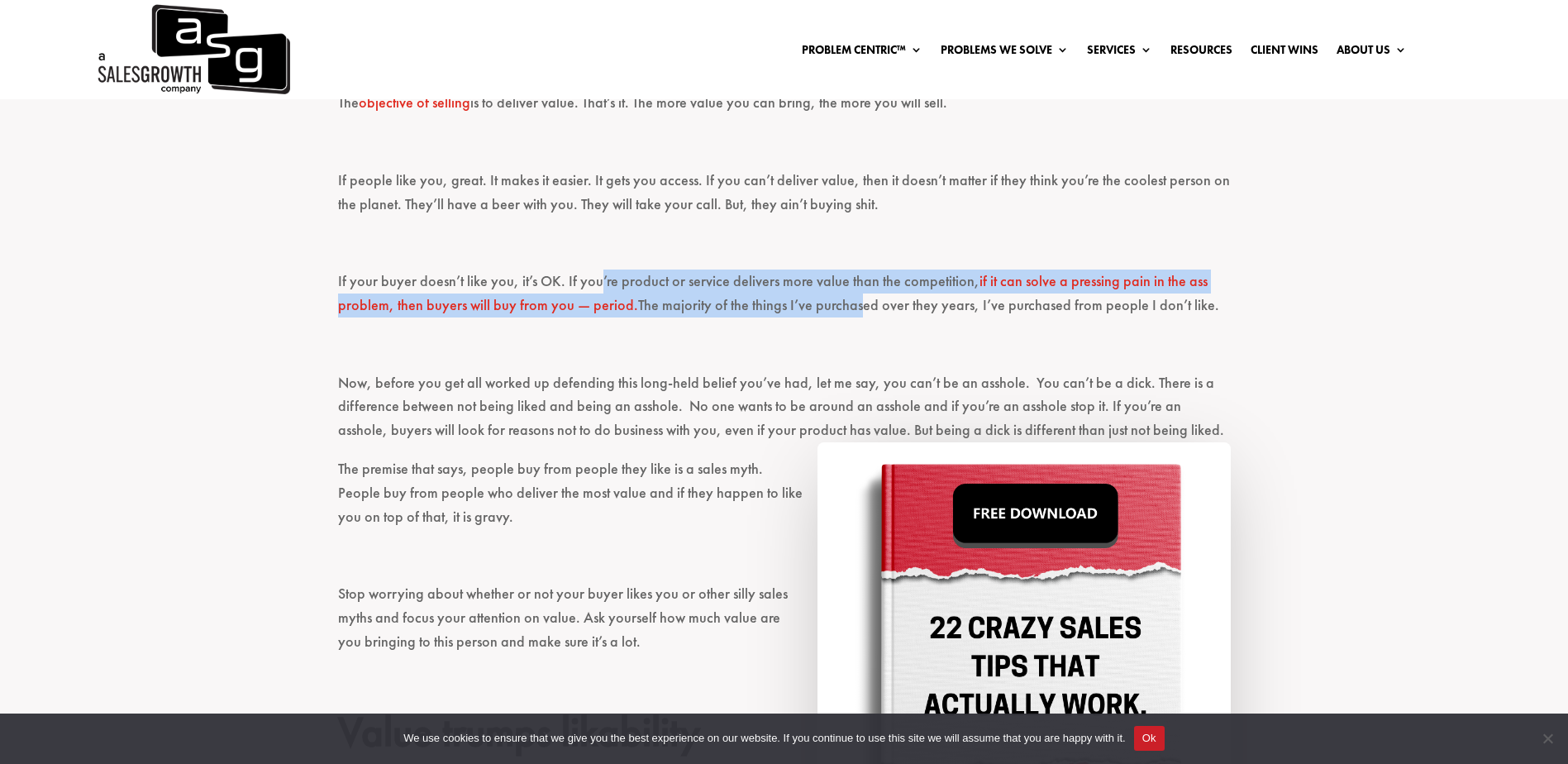
drag, startPoint x: 597, startPoint y: 236, endPoint x: 847, endPoint y: 259, distance: 251.1
click at [847, 270] on p "If your buyer doesn’t like you, it’s OK. If you’re product or service delivers …" at bounding box center [785, 301] width 893 height 63
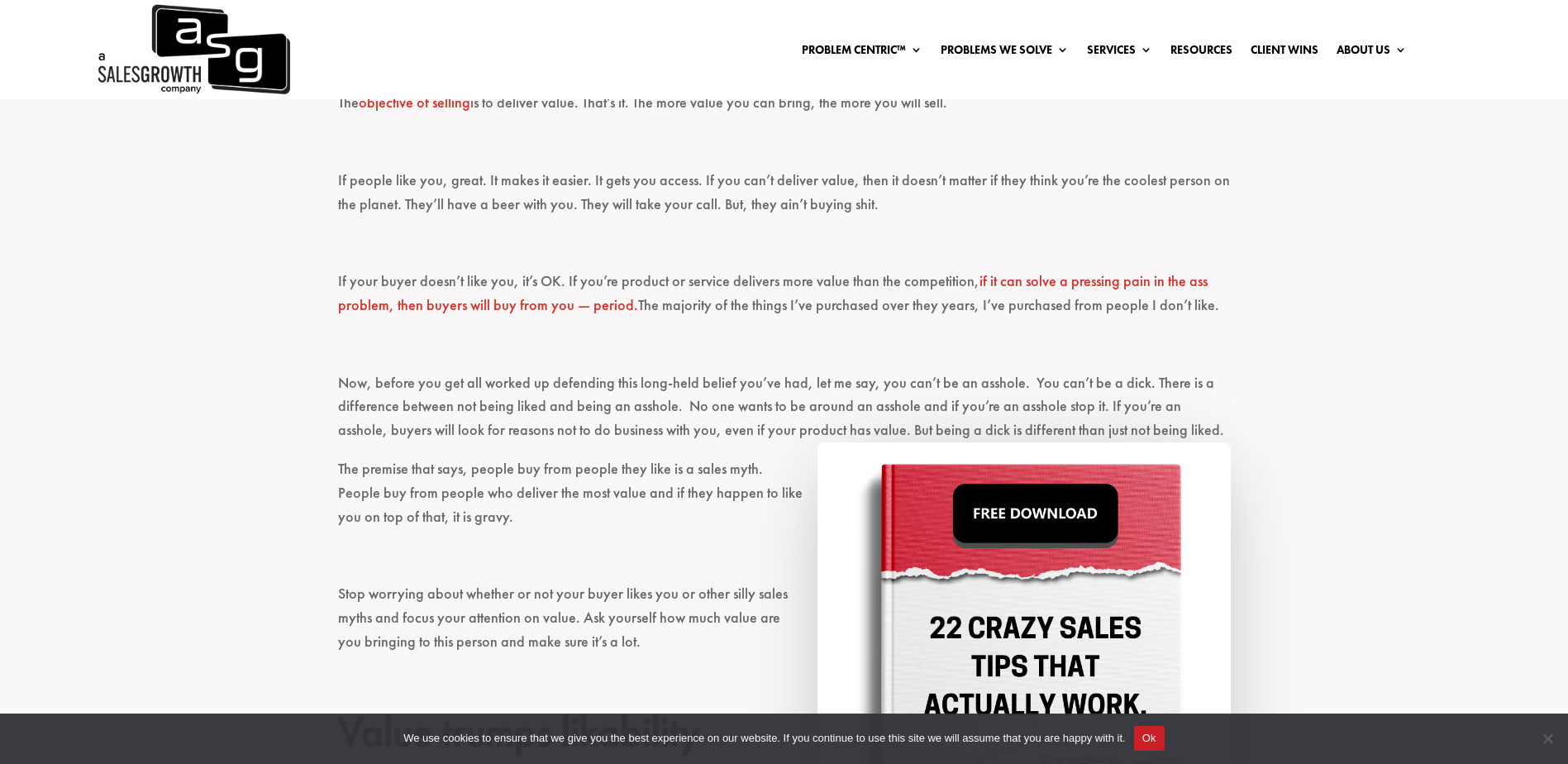
drag, startPoint x: 847, startPoint y: 259, endPoint x: 861, endPoint y: 292, distance: 35.8
click at [861, 332] on p at bounding box center [785, 351] width 893 height 39
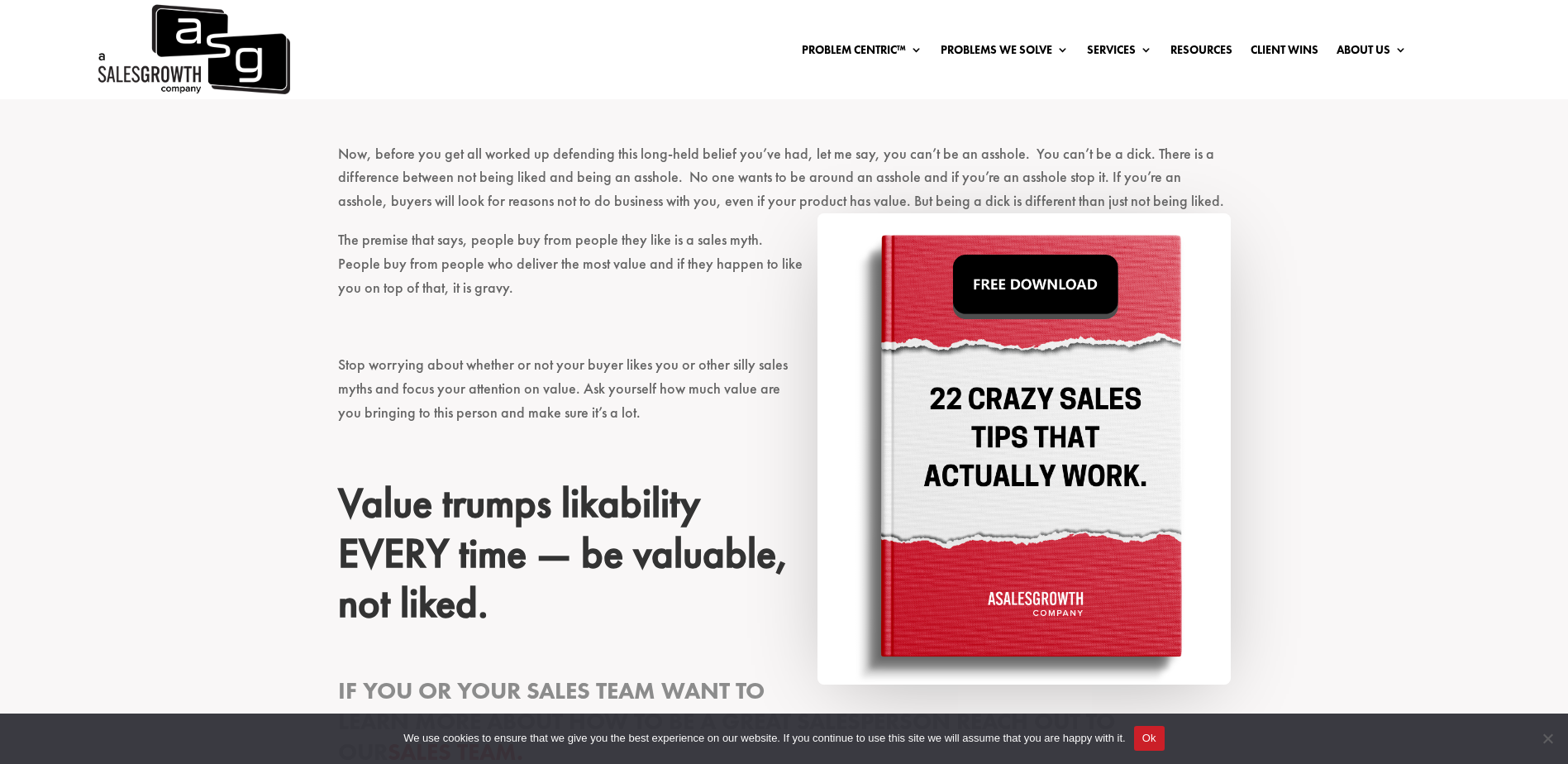
scroll to position [2067, 0]
